Goal: Task Accomplishment & Management: Manage account settings

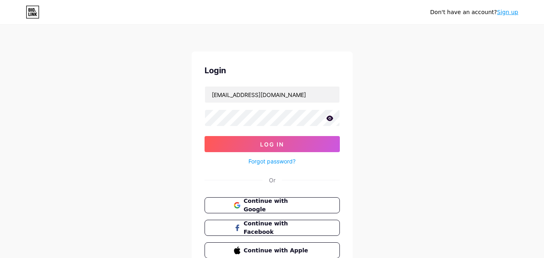
click at [327, 119] on icon at bounding box center [329, 117] width 7 height 5
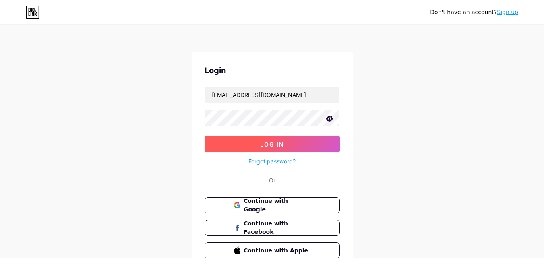
click at [295, 147] on button "Log In" at bounding box center [271, 144] width 135 height 16
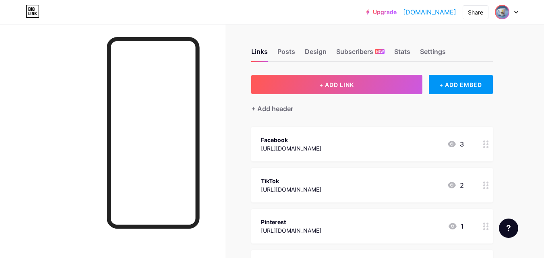
click at [506, 12] on img at bounding box center [501, 12] width 13 height 13
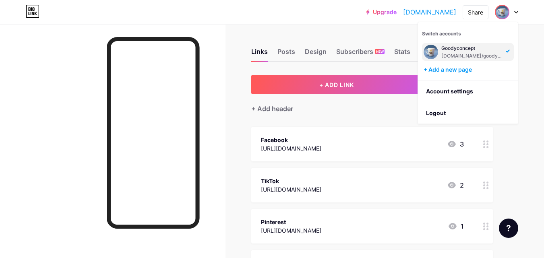
click at [506, 12] on img at bounding box center [501, 12] width 13 height 13
